Goal: Task Accomplishment & Management: Use online tool/utility

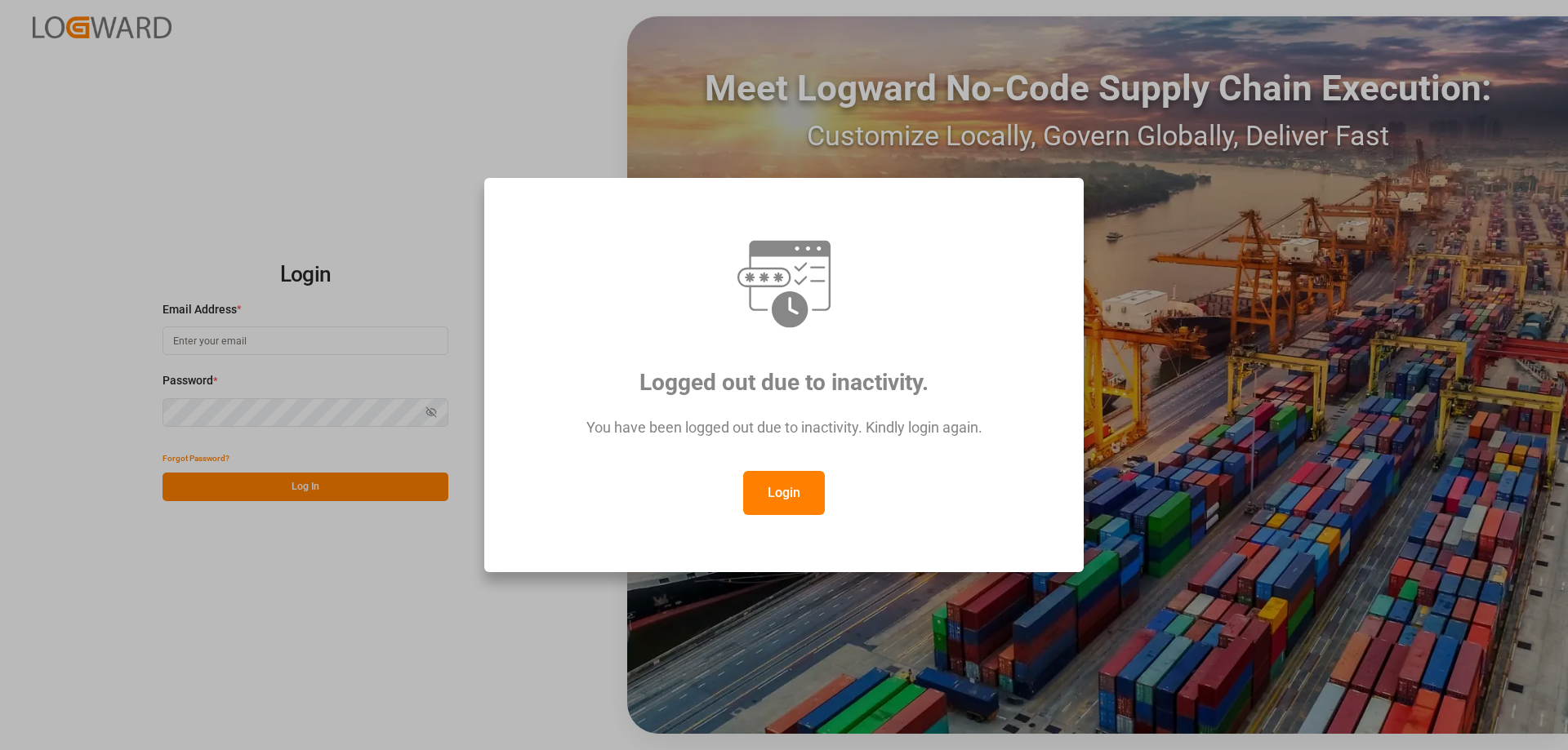
click at [771, 486] on button "Login" at bounding box center [784, 493] width 81 height 44
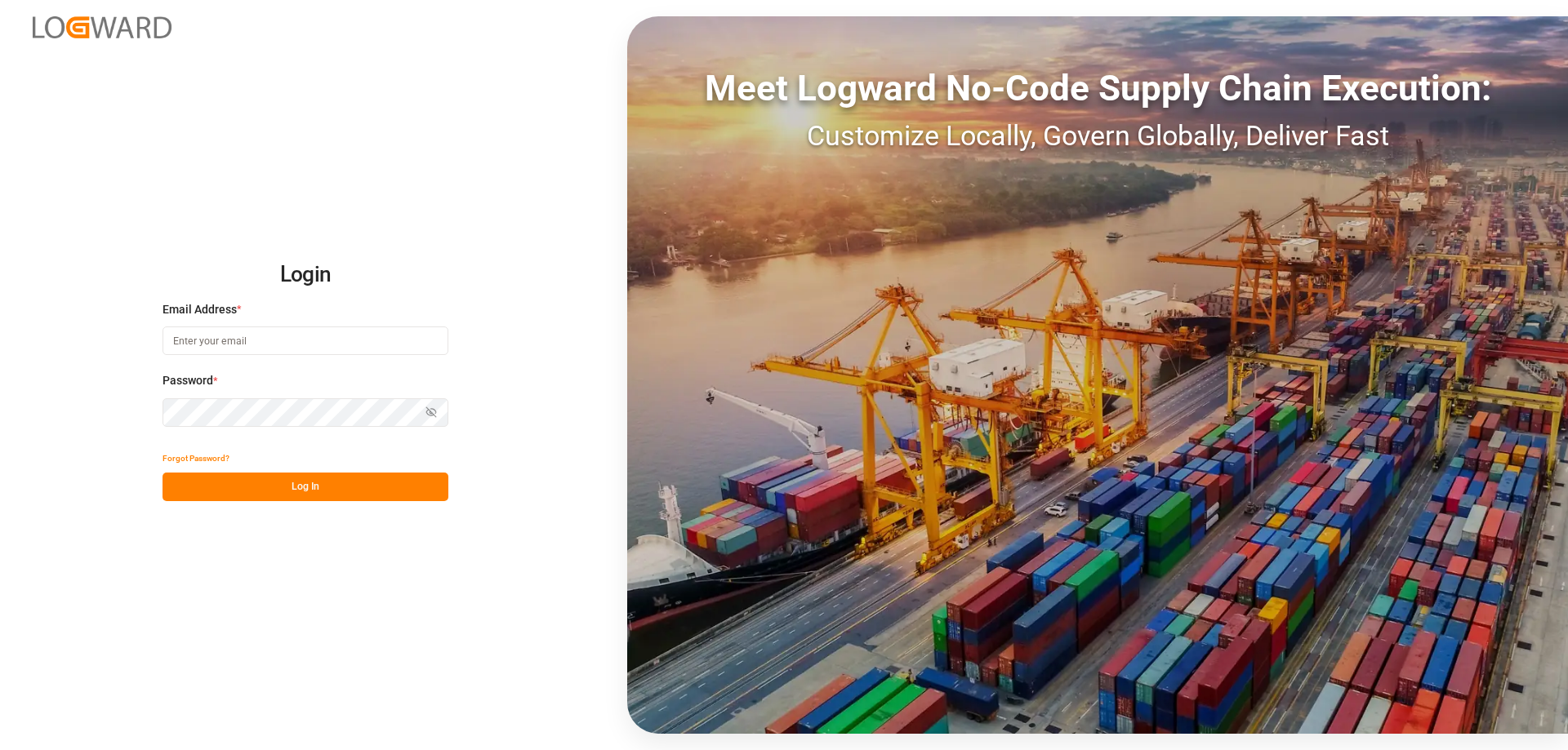
click at [231, 347] on input at bounding box center [305, 341] width 285 height 28
click at [442, 412] on button "Show password" at bounding box center [431, 413] width 34 height 28
click at [357, 481] on button "Log In" at bounding box center [305, 487] width 285 height 28
drag, startPoint x: 225, startPoint y: 338, endPoint x: 319, endPoint y: 336, distance: 94.0
click at [319, 336] on input "[DOMAIN_NAME][EMAIL_ADDRESS][DOMAIN_NAME]" at bounding box center [305, 341] width 285 height 28
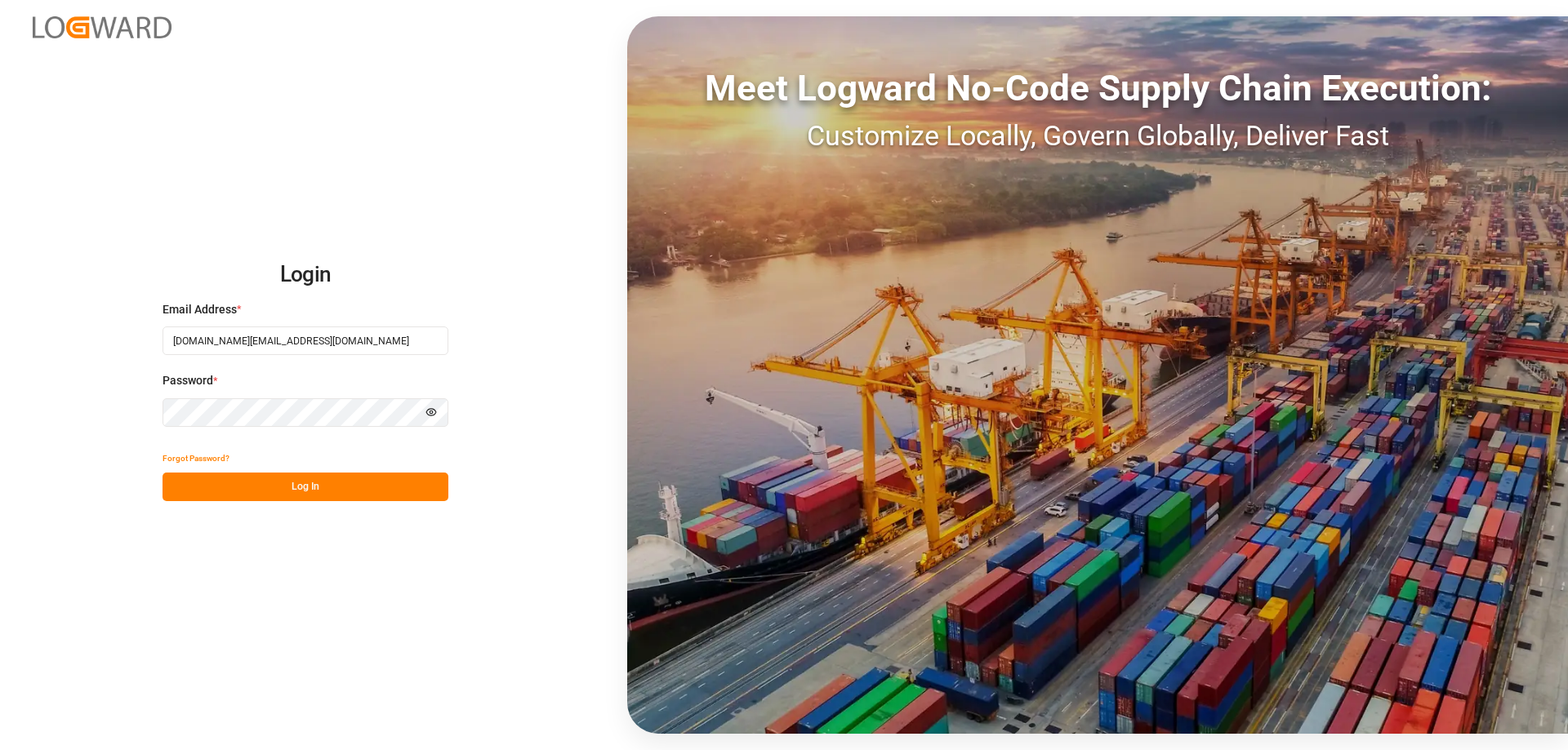
type input "[DOMAIN_NAME][EMAIL_ADDRESS][DOMAIN_NAME]"
click at [377, 488] on button "Log In" at bounding box center [305, 487] width 285 height 28
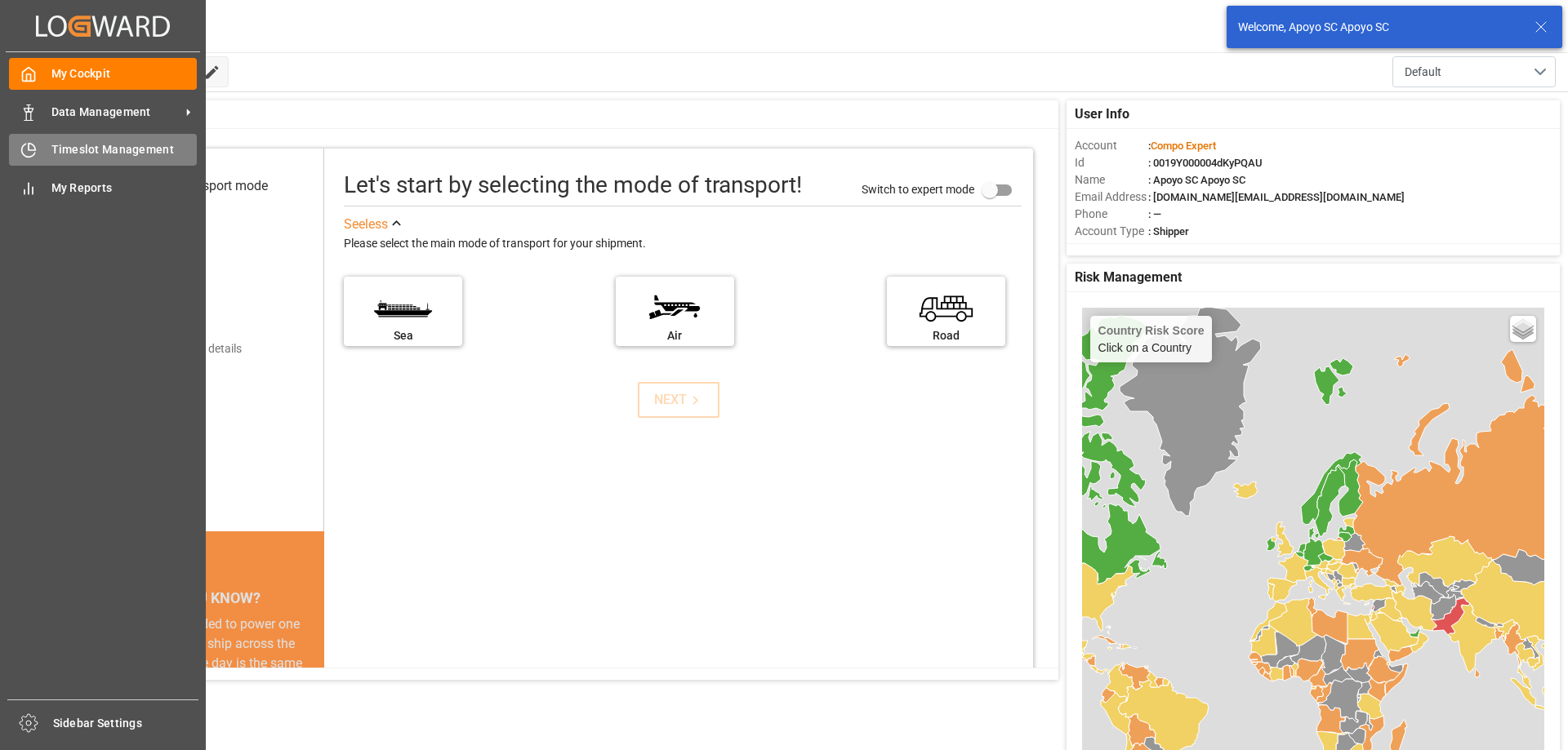
click at [45, 158] on div "Timeslot Management Timeslot Management" at bounding box center [103, 150] width 188 height 32
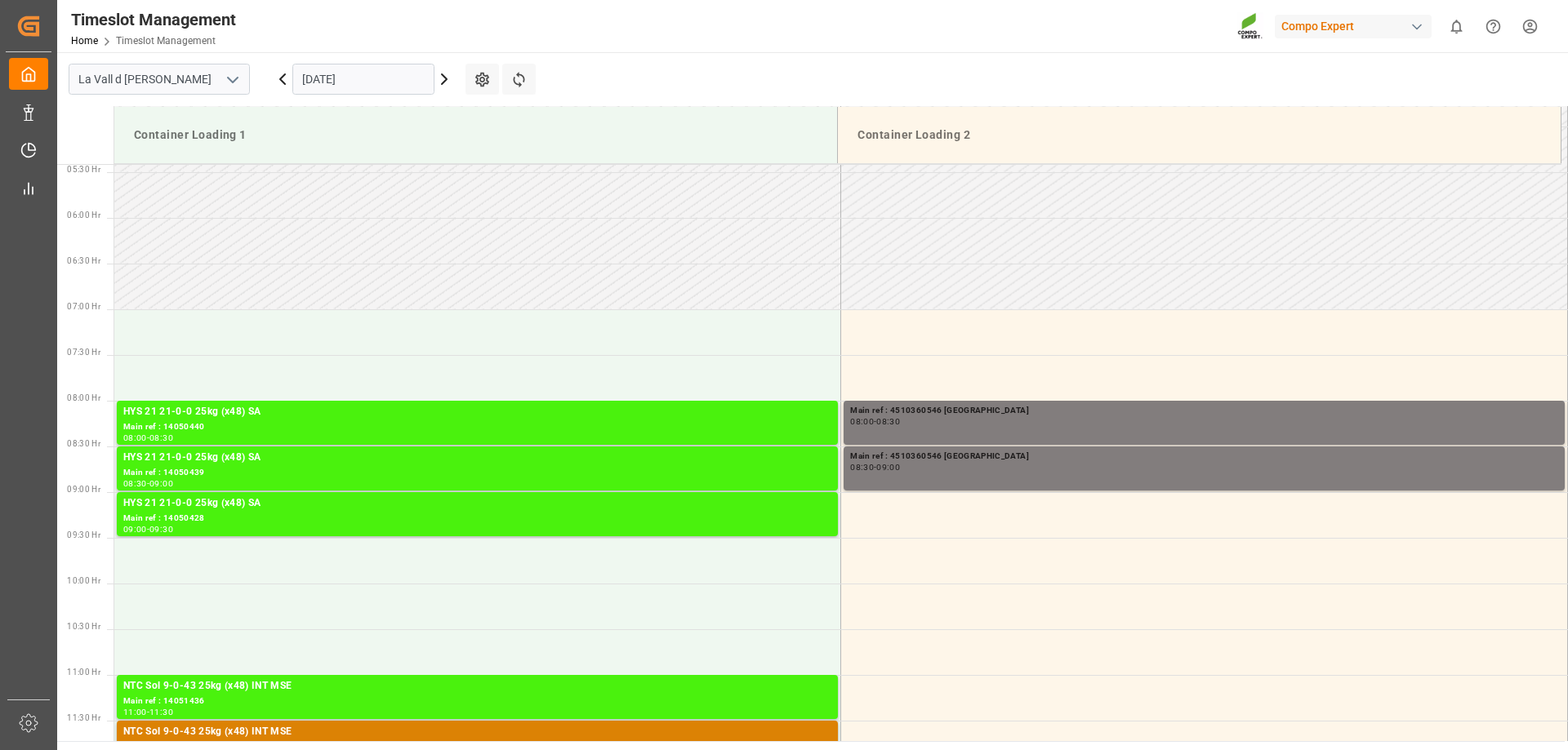
scroll to position [653, 0]
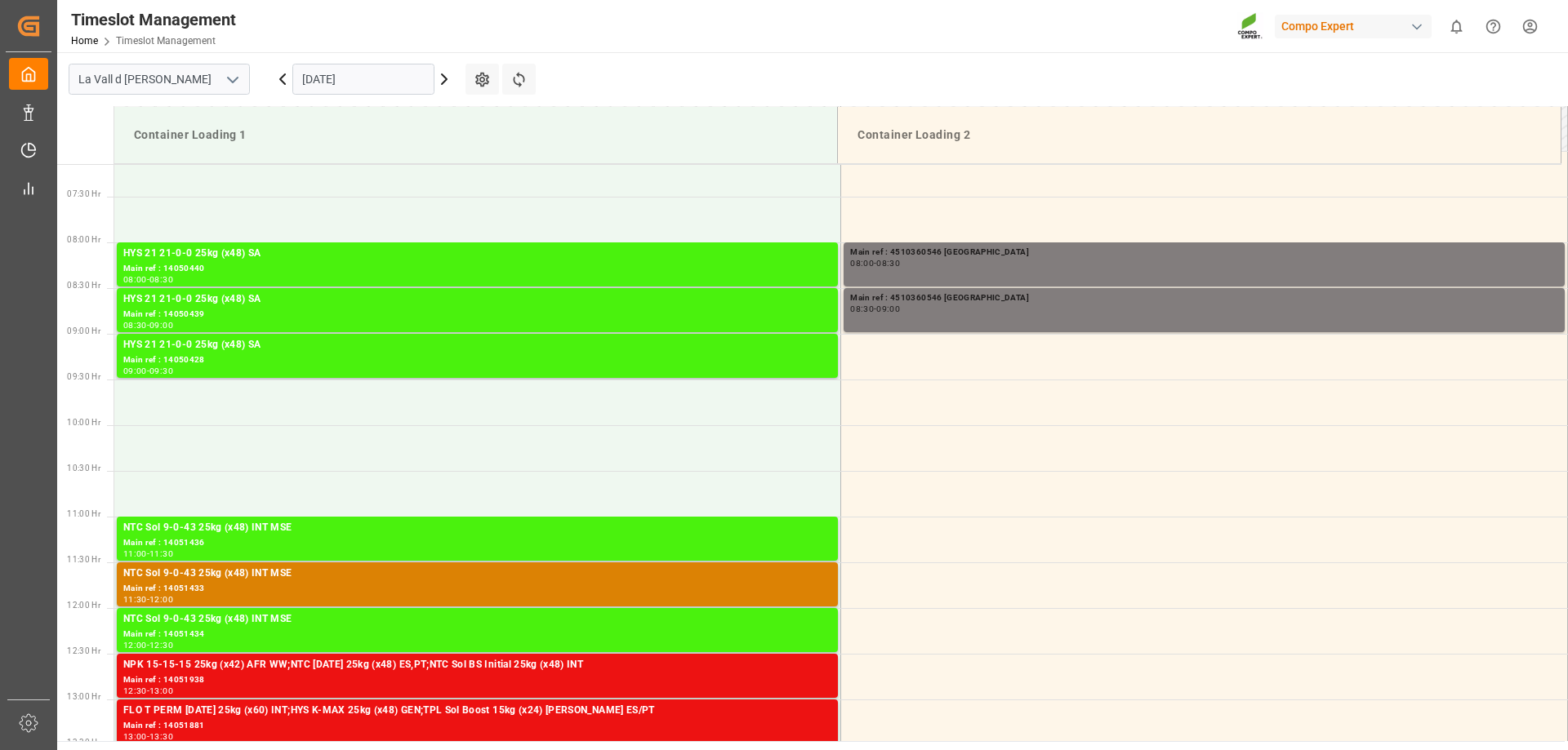
click at [385, 94] on input "[DATE]" at bounding box center [363, 79] width 142 height 31
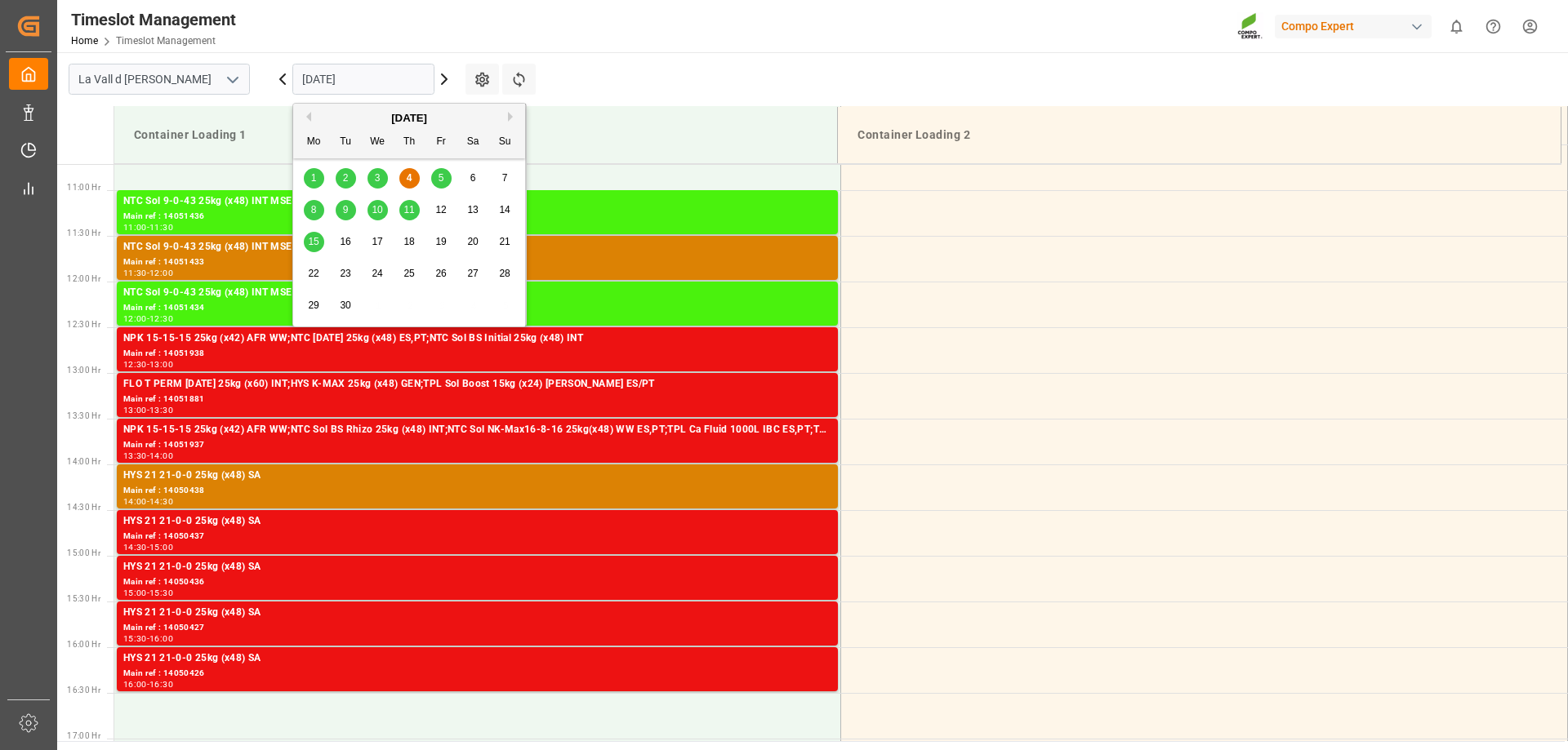
scroll to position [1143, 0]
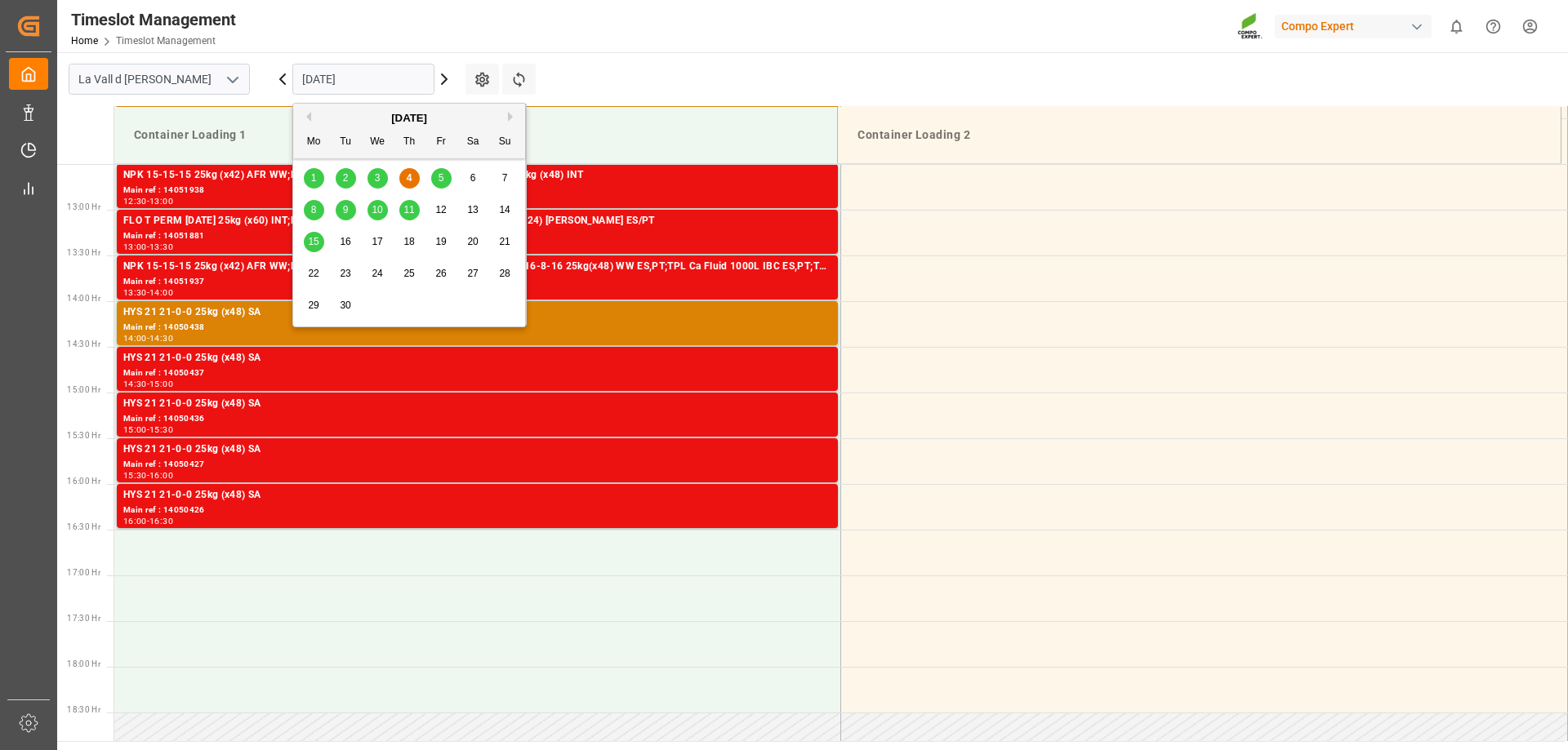
click at [434, 181] on div "5" at bounding box center [441, 178] width 20 height 19
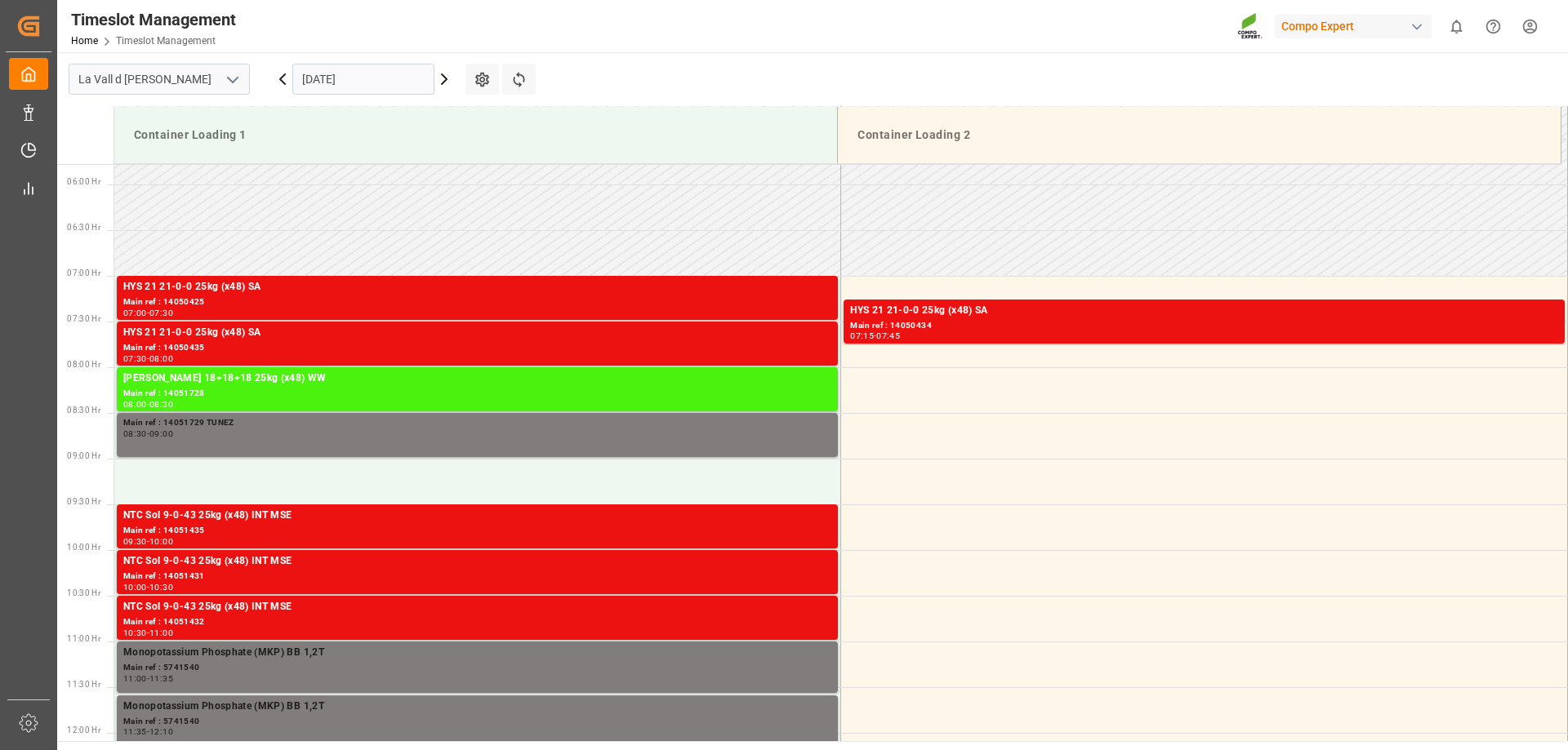
scroll to position [280, 0]
